Goal: Transaction & Acquisition: Purchase product/service

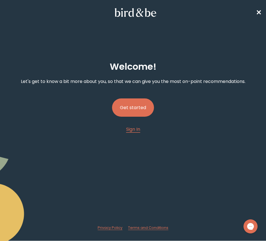
click at [140, 110] on button "Get started" at bounding box center [133, 108] width 42 height 18
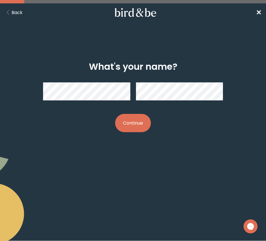
click at [120, 120] on button "Continue" at bounding box center [133, 123] width 36 height 18
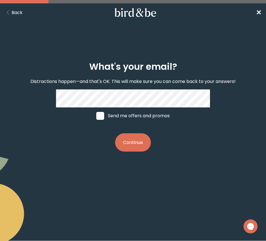
click at [145, 147] on button "Continue" at bounding box center [133, 142] width 36 height 18
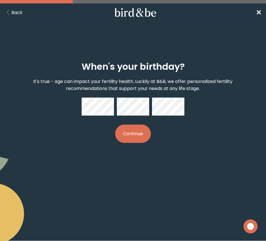
click at [134, 135] on button "Continue" at bounding box center [133, 134] width 36 height 18
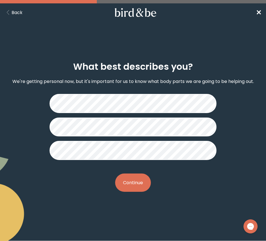
click at [127, 192] on button "Continue" at bounding box center [133, 183] width 36 height 18
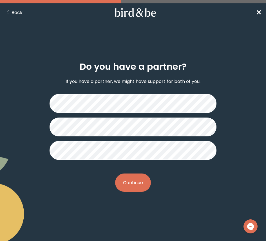
click at [131, 192] on button "Continue" at bounding box center [133, 183] width 36 height 18
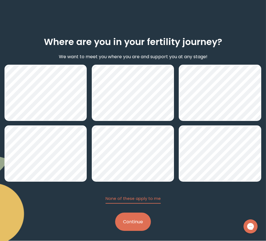
scroll to position [32, 0]
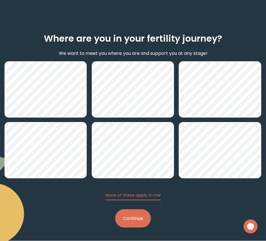
click at [139, 221] on button "Continue" at bounding box center [133, 219] width 36 height 18
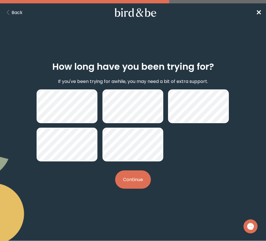
click at [137, 182] on button "Continue" at bounding box center [133, 180] width 36 height 18
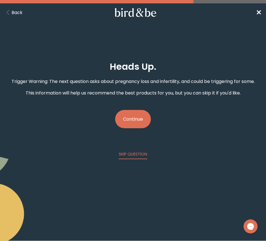
click at [139, 123] on button "Continue" at bounding box center [133, 119] width 36 height 18
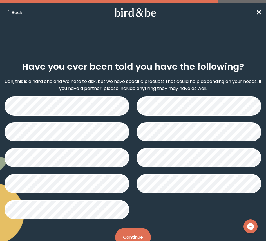
scroll to position [24, 0]
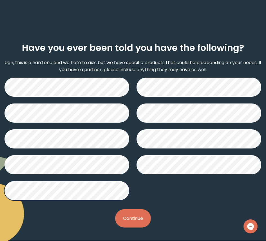
click at [130, 215] on button "Continue" at bounding box center [133, 219] width 36 height 18
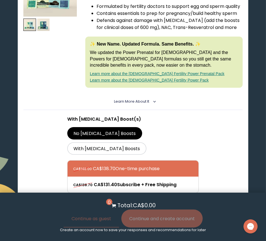
scroll to position [147, 0]
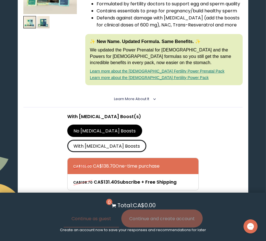
click at [135, 140] on label "With [MEDICAL_DATA] Boosts" at bounding box center [106, 146] width 79 height 12
click at [0, 0] on input "With [MEDICAL_DATA] Boosts" at bounding box center [0, 0] width 0 height 0
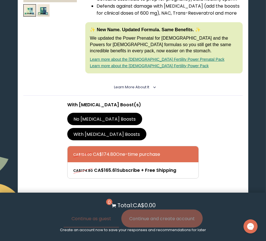
scroll to position [187, 0]
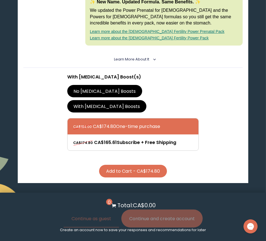
click at [104, 95] on label "No [MEDICAL_DATA] Boosts" at bounding box center [104, 91] width 75 height 12
click at [0, 0] on input "No [MEDICAL_DATA] Boosts" at bounding box center [0, 0] width 0 height 0
click at [146, 100] on label "With [MEDICAL_DATA] Boosts" at bounding box center [106, 106] width 79 height 12
click at [0, 0] on input "With [MEDICAL_DATA] Boosts" at bounding box center [0, 0] width 0 height 0
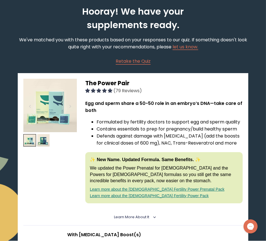
scroll to position [29, 0]
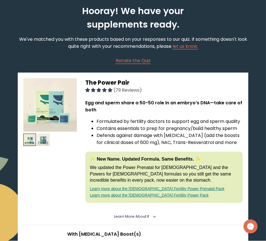
click at [47, 141] on img at bounding box center [43, 140] width 13 height 13
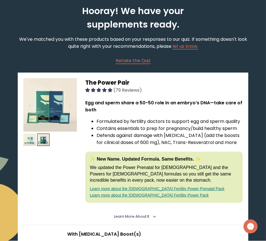
click at [34, 141] on img at bounding box center [29, 140] width 13 height 13
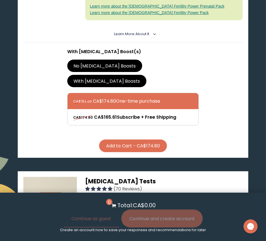
click at [128, 142] on button "Add to Cart - CA$174.80" at bounding box center [133, 146] width 68 height 13
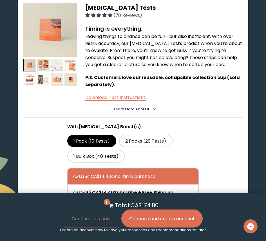
scroll to position [382, 0]
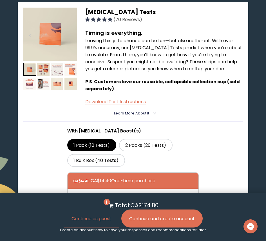
click at [117, 168] on div "With [MEDICAL_DATA] Boost(s) 1 Pack (10 Tests) 2 Packs (20 Tests) 1 Bulk Box (4…" at bounding box center [133, 180] width 132 height 104
click at [103, 140] on label "1 Pack (10 Tests)" at bounding box center [91, 145] width 49 height 12
click at [0, 0] on input "1 Pack (10 Tests)" at bounding box center [0, 0] width 0 height 0
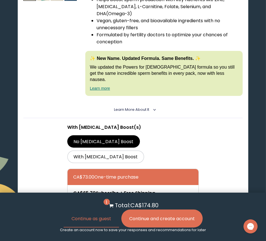
scroll to position [1288, 0]
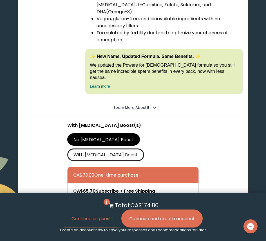
click at [137, 151] on label "With [MEDICAL_DATA] Boost" at bounding box center [105, 155] width 77 height 12
click at [0, 0] on input "With [MEDICAL_DATA] Boost" at bounding box center [0, 0] width 0 height 0
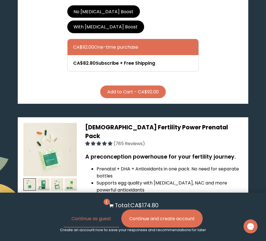
scroll to position [1396, 0]
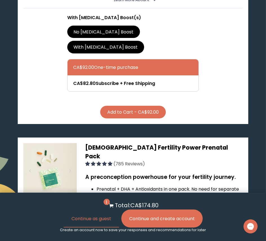
click at [134, 111] on button "Add to Cart - CA$92.00" at bounding box center [133, 112] width 66 height 13
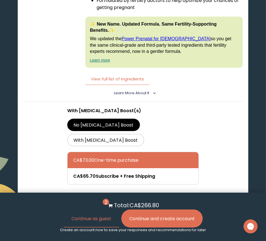
scroll to position [1742, 0]
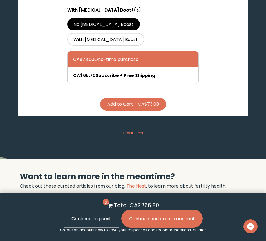
click at [92, 219] on button "Continue as guest" at bounding box center [91, 219] width 55 height 18
